Goal: Task Accomplishment & Management: Manage account settings

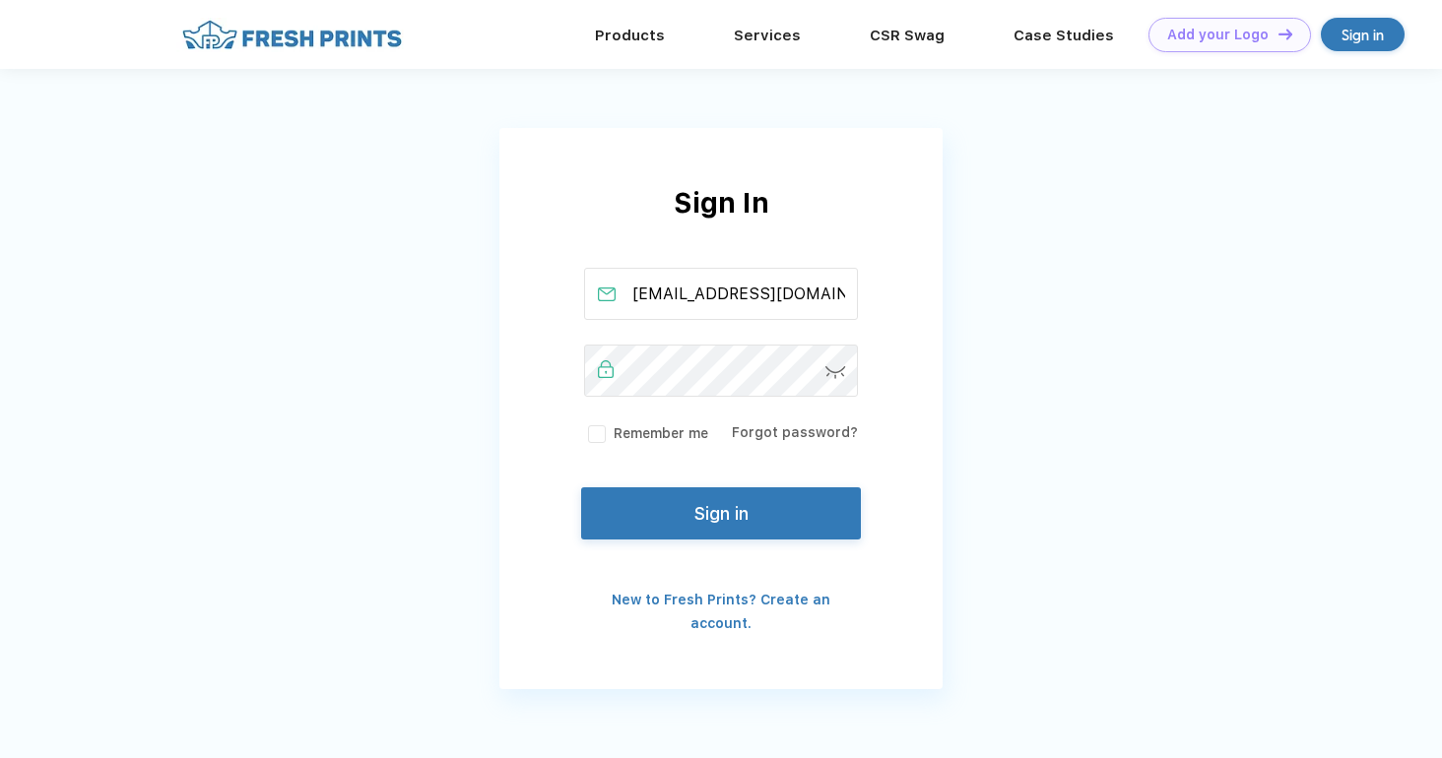
click at [722, 509] on button "Sign in" at bounding box center [721, 514] width 280 height 52
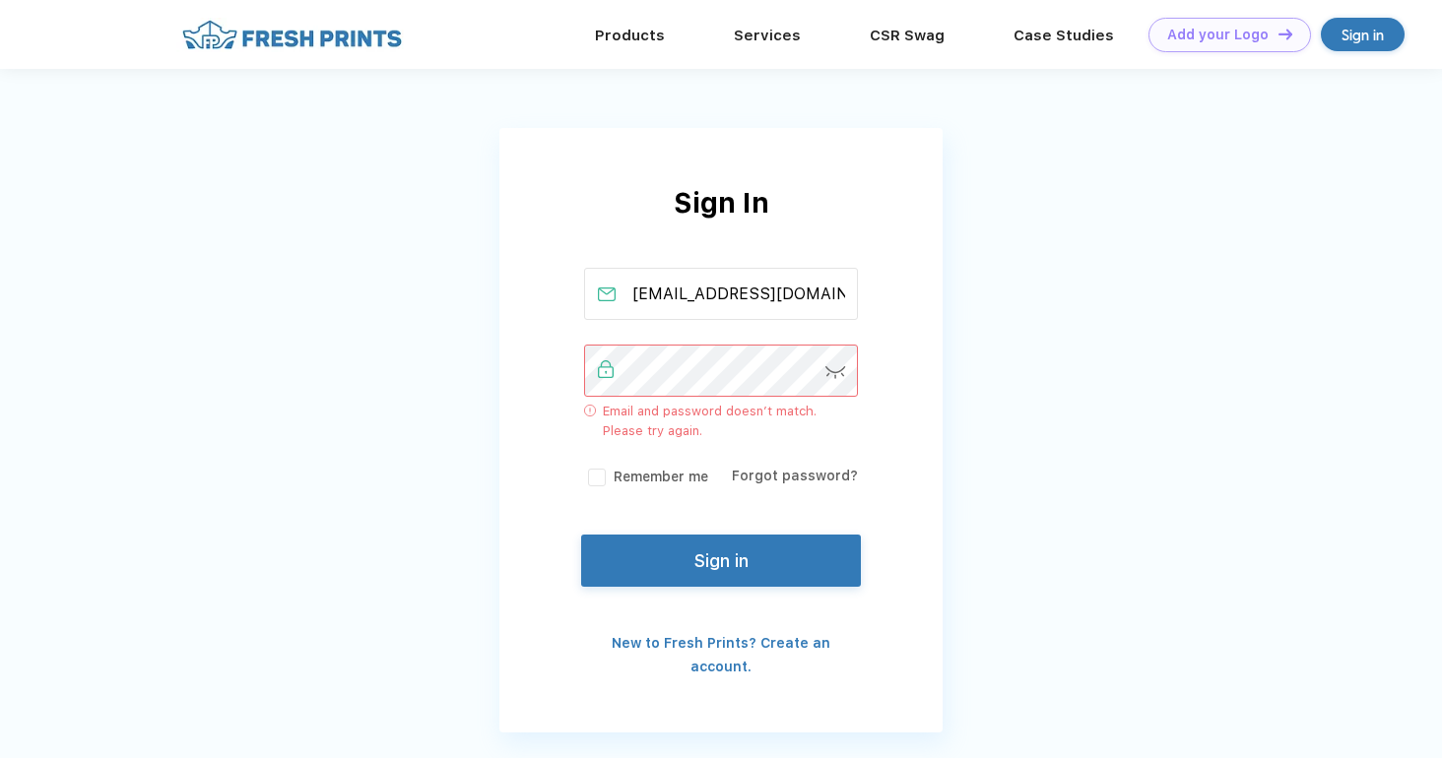
click at [833, 370] on img at bounding box center [835, 372] width 21 height 13
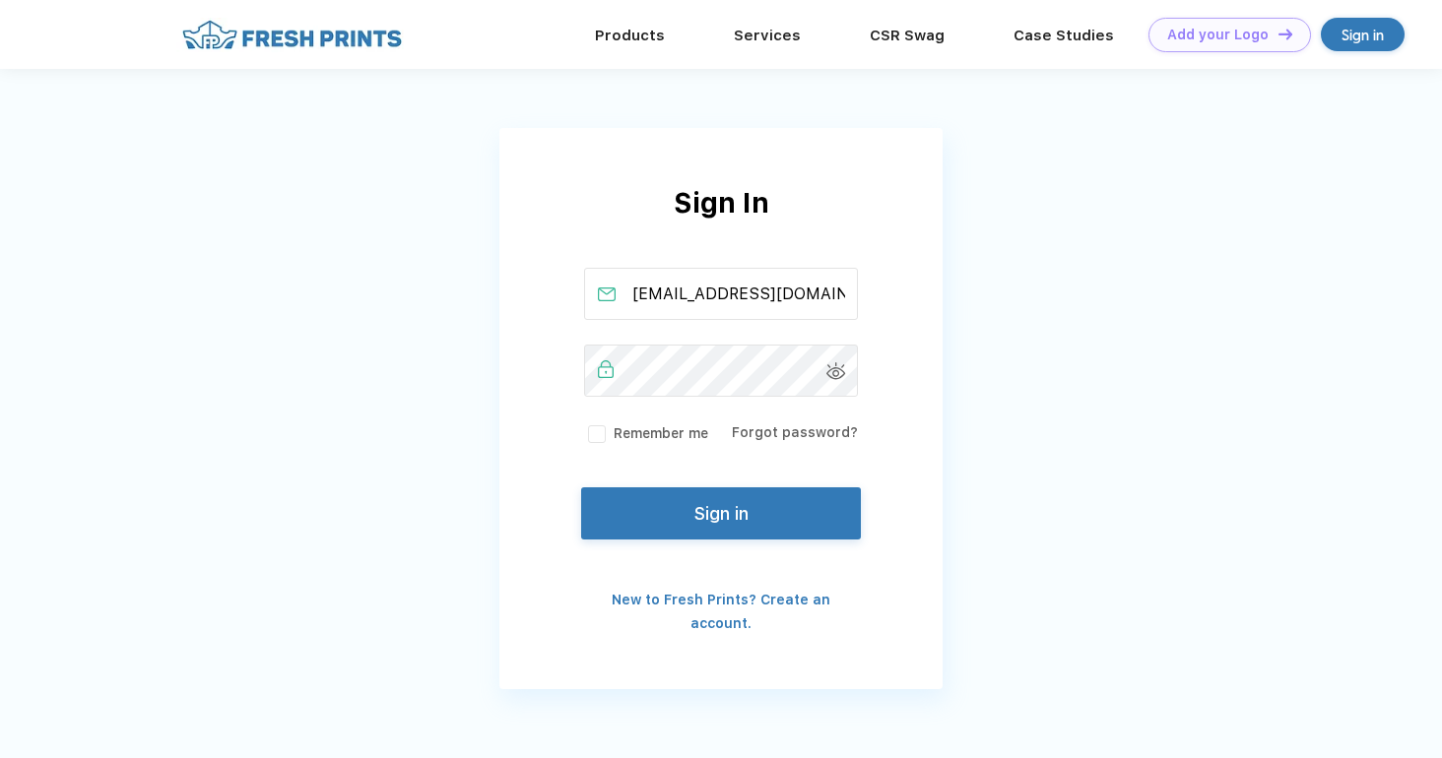
click at [707, 506] on button "Sign in" at bounding box center [721, 514] width 280 height 52
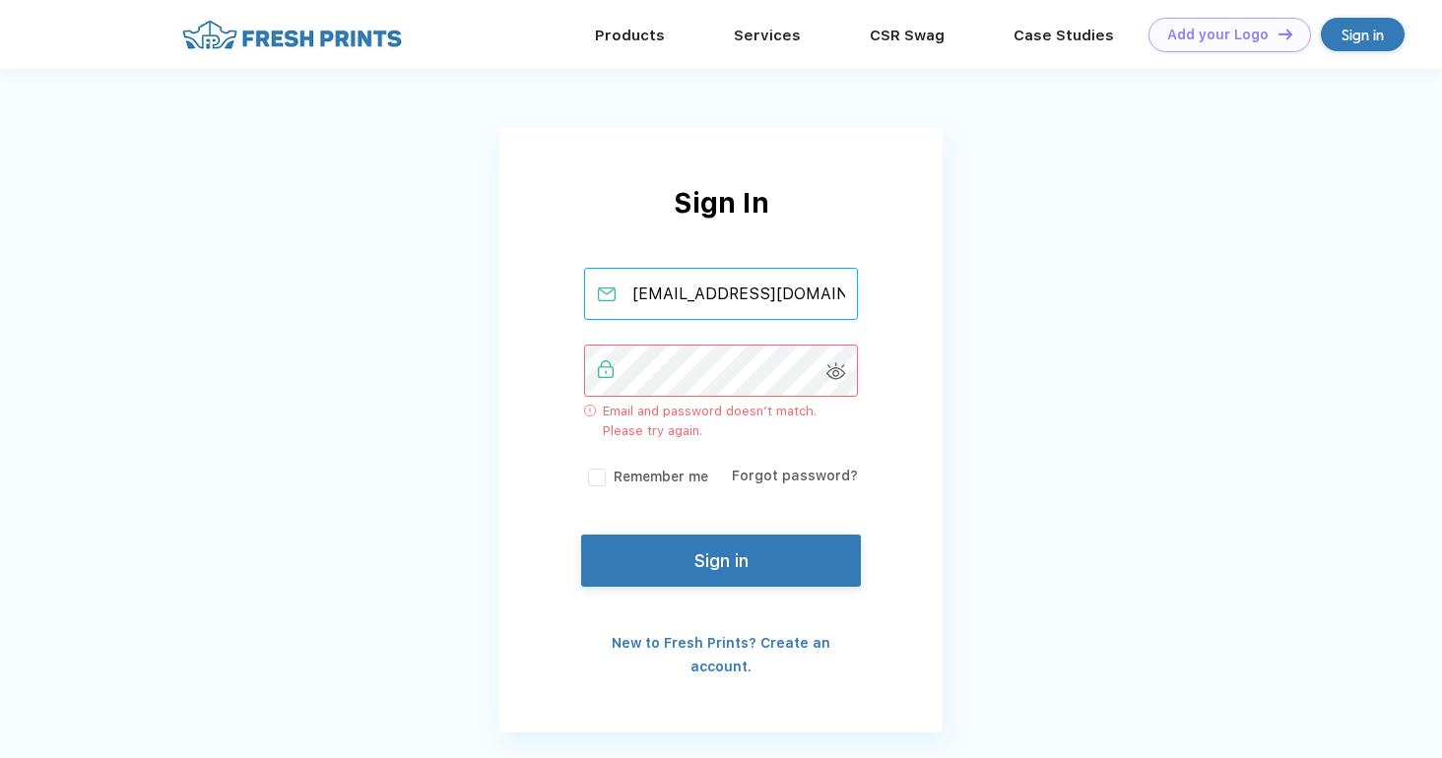
click at [736, 297] on input "[EMAIL_ADDRESS][DOMAIN_NAME]" at bounding box center [721, 294] width 275 height 52
type input "[EMAIL_ADDRESS][DOMAIN_NAME]"
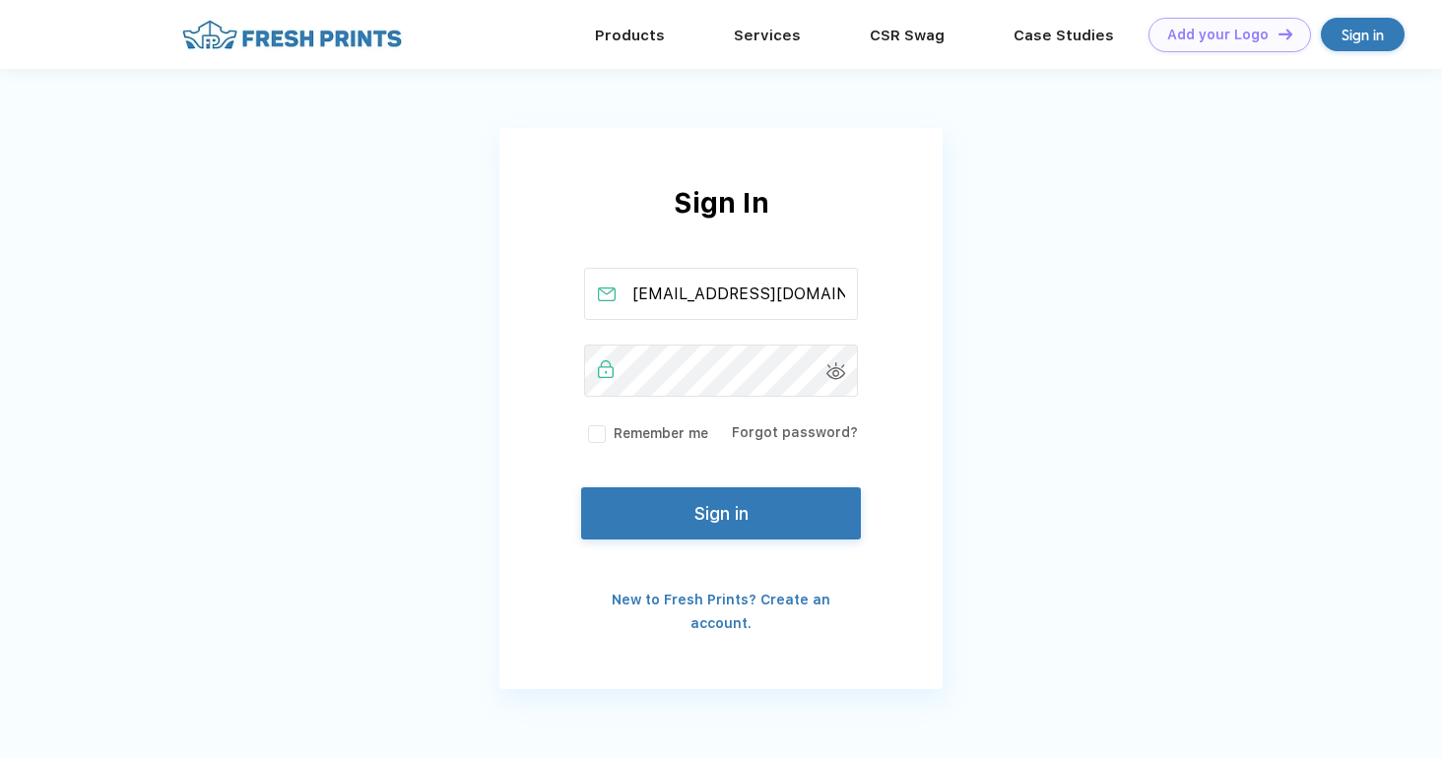
click at [731, 519] on button "Sign in" at bounding box center [721, 514] width 280 height 52
click at [754, 502] on button "Sign in" at bounding box center [721, 514] width 280 height 52
click at [663, 514] on button "Sign in" at bounding box center [721, 514] width 280 height 52
